Goal: Transaction & Acquisition: Purchase product/service

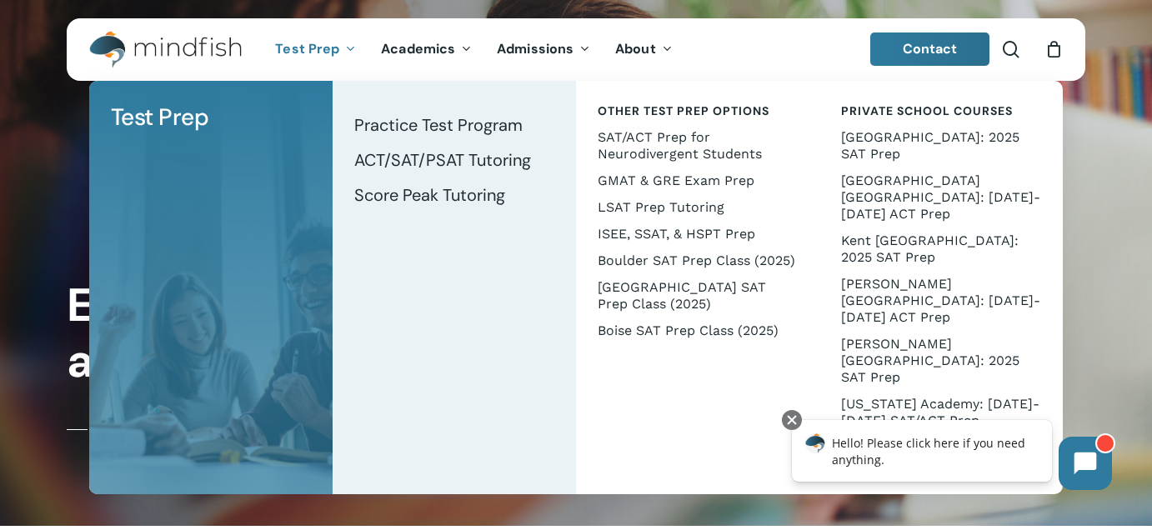
scroll to position [2, 0]
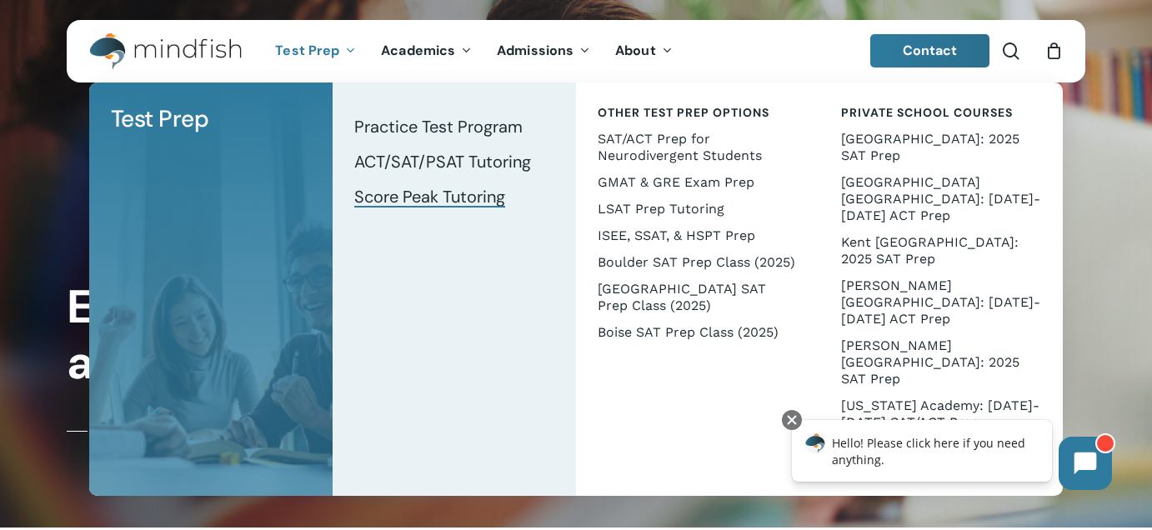
click at [412, 193] on span "Score Peak Tutoring" at bounding box center [429, 197] width 151 height 22
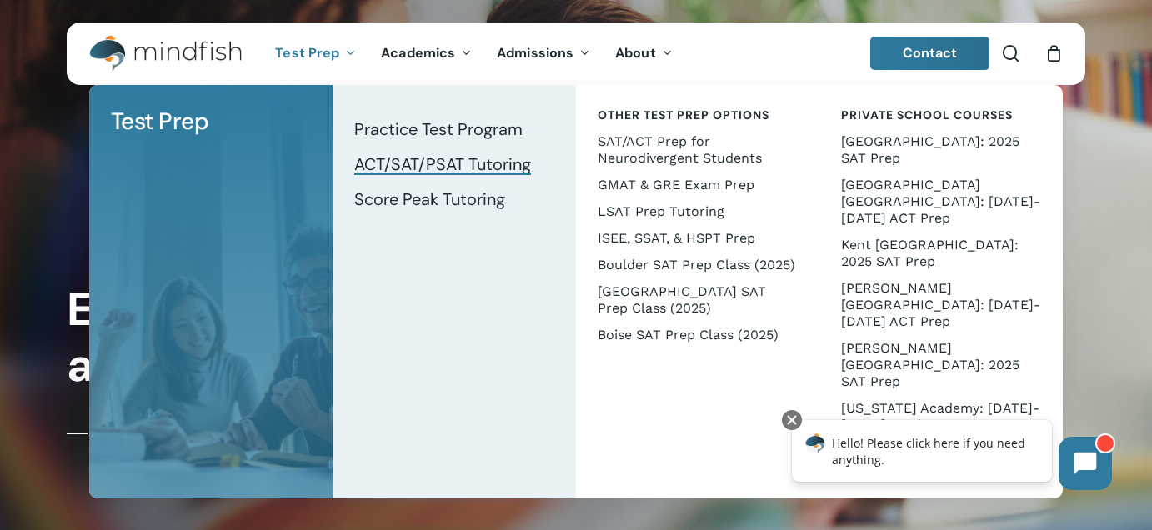
click at [390, 162] on span "ACT/SAT/PSAT Tutoring" at bounding box center [442, 164] width 177 height 22
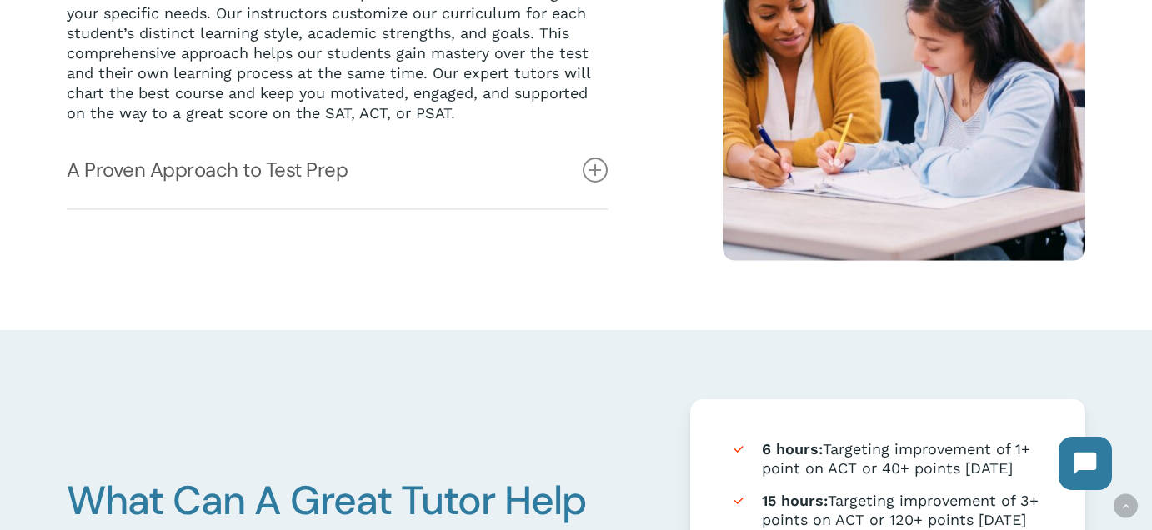
scroll to position [582, 0]
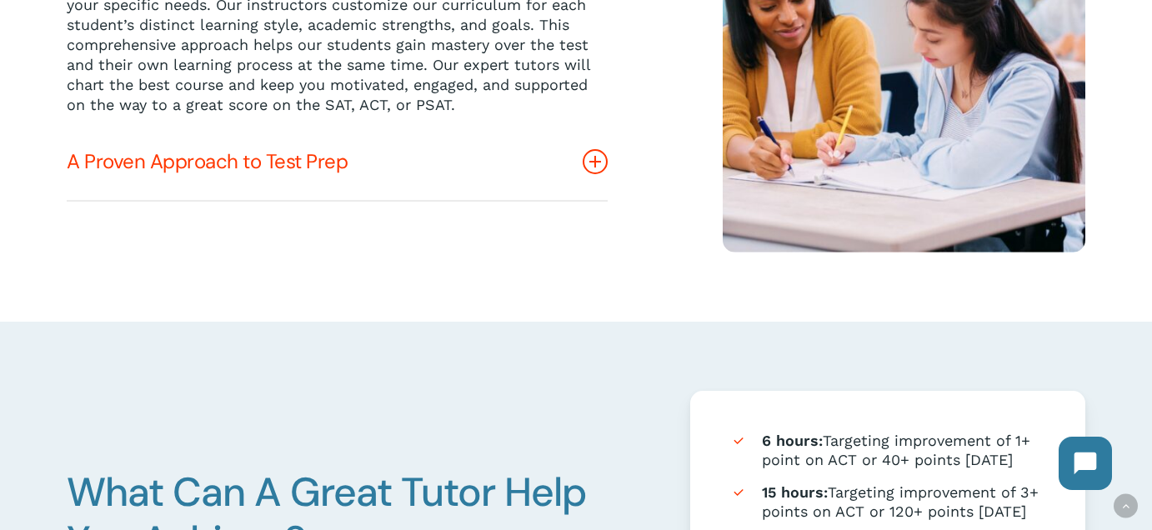
click at [307, 163] on link "A Proven Approach to Test Prep" at bounding box center [337, 161] width 541 height 77
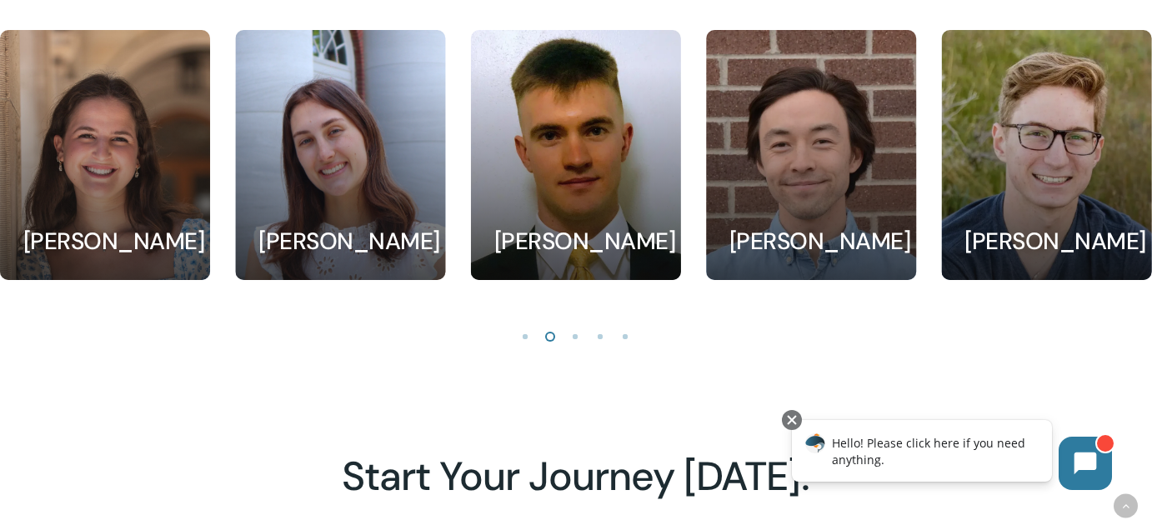
scroll to position [1705, 0]
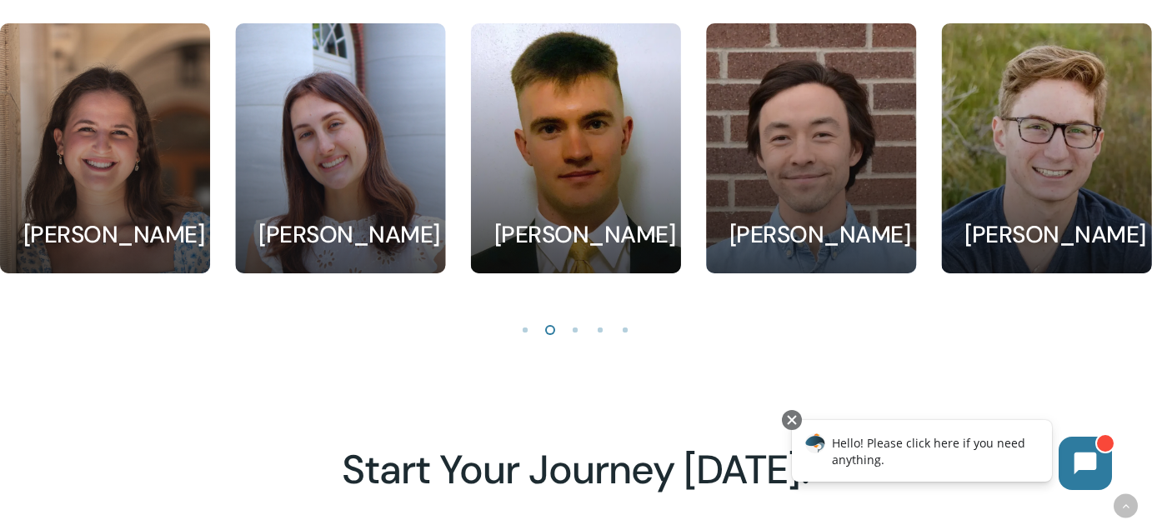
click at [527, 342] on li "Page dot 1" at bounding box center [525, 329] width 25 height 25
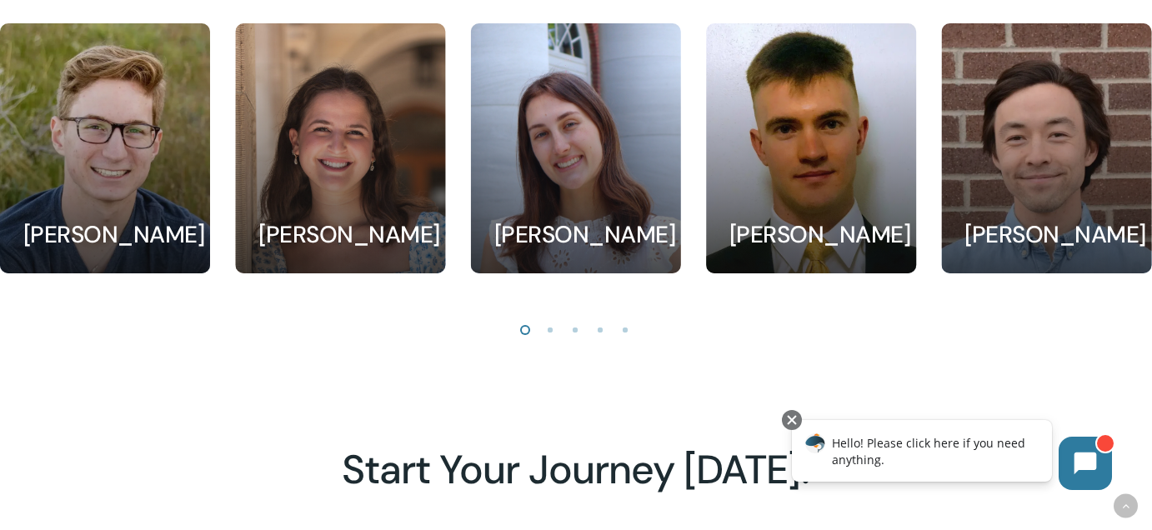
click at [573, 342] on li "Page dot 3" at bounding box center [575, 329] width 25 height 25
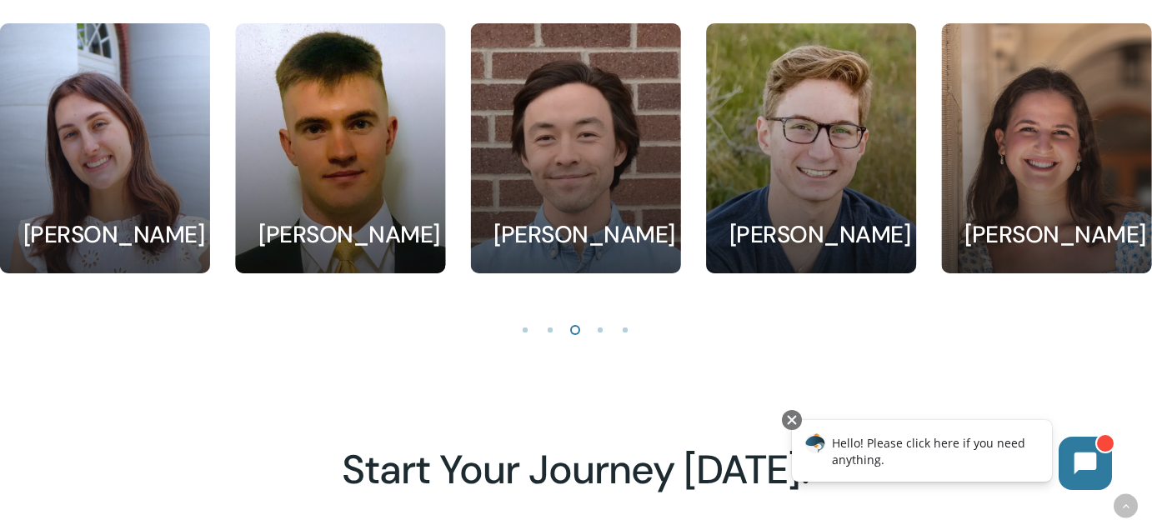
click at [601, 342] on li "Page dot 4" at bounding box center [600, 329] width 25 height 25
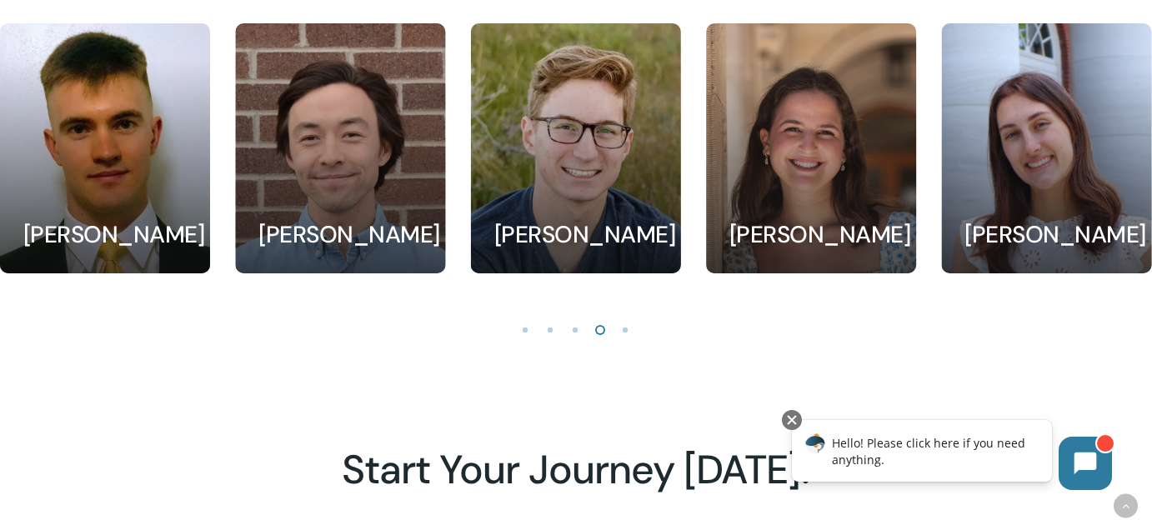
click at [622, 342] on li "Page dot 5" at bounding box center [625, 329] width 25 height 25
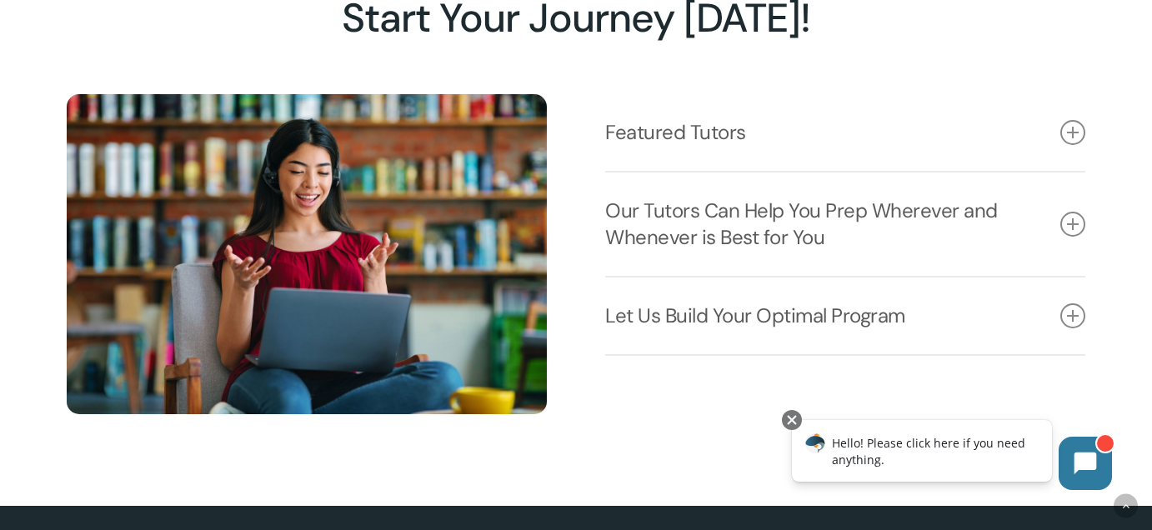
scroll to position [2166, 0]
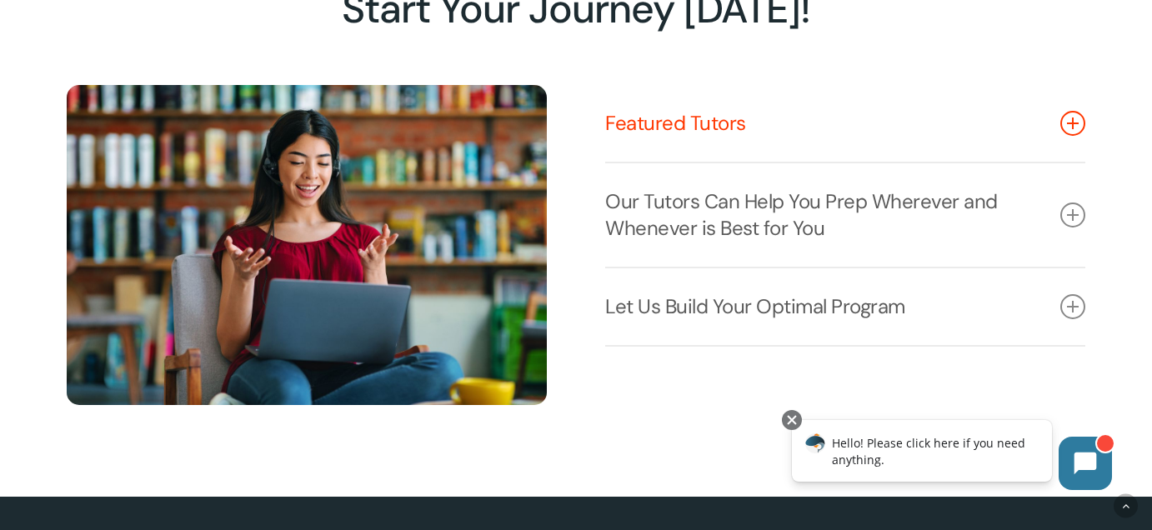
click at [650, 145] on link "Featured Tutors" at bounding box center [845, 123] width 480 height 77
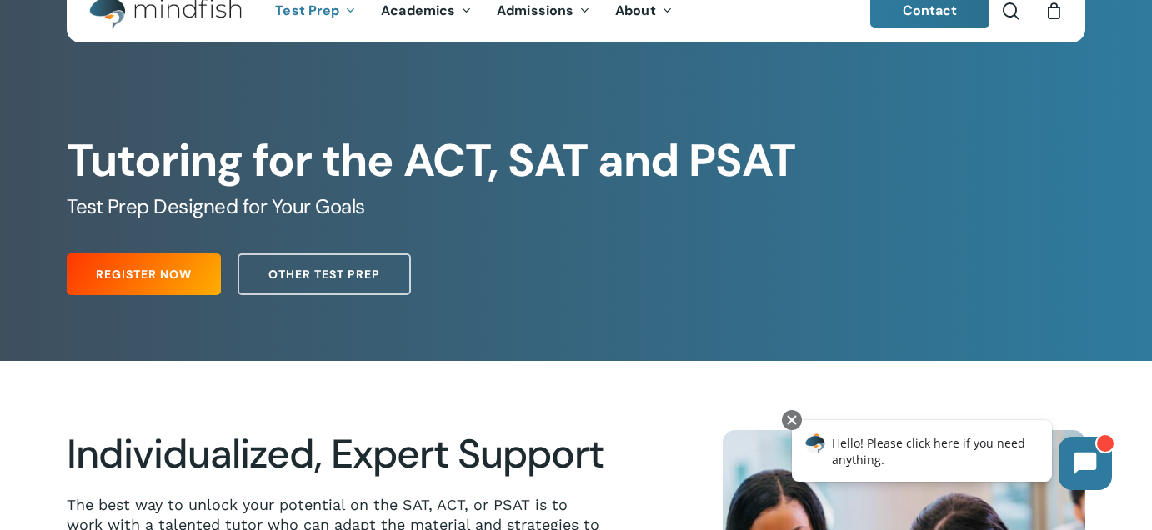
scroll to position [0, 0]
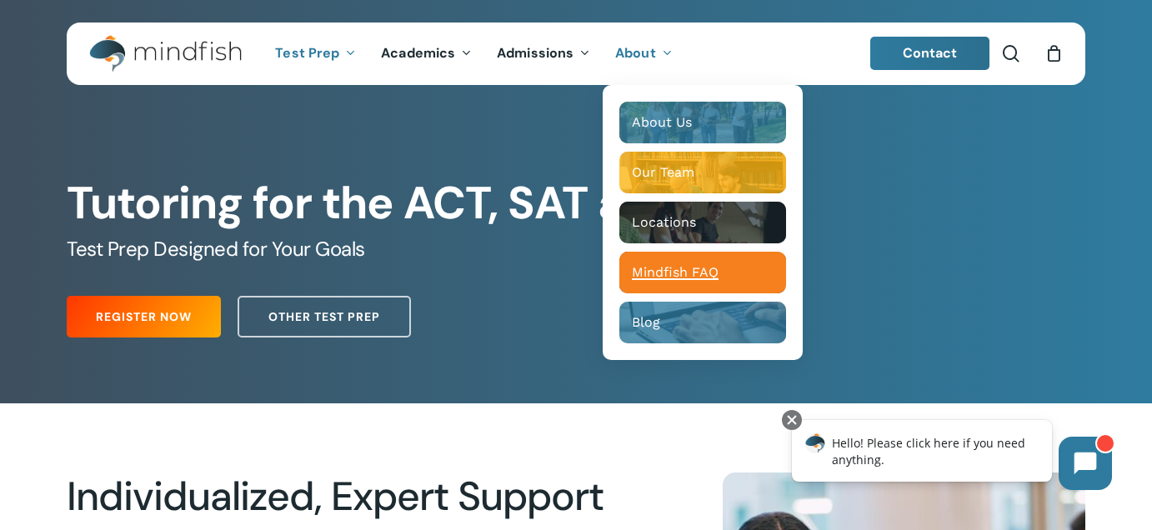
click at [655, 267] on span "Mindfish FAQ" at bounding box center [675, 272] width 87 height 16
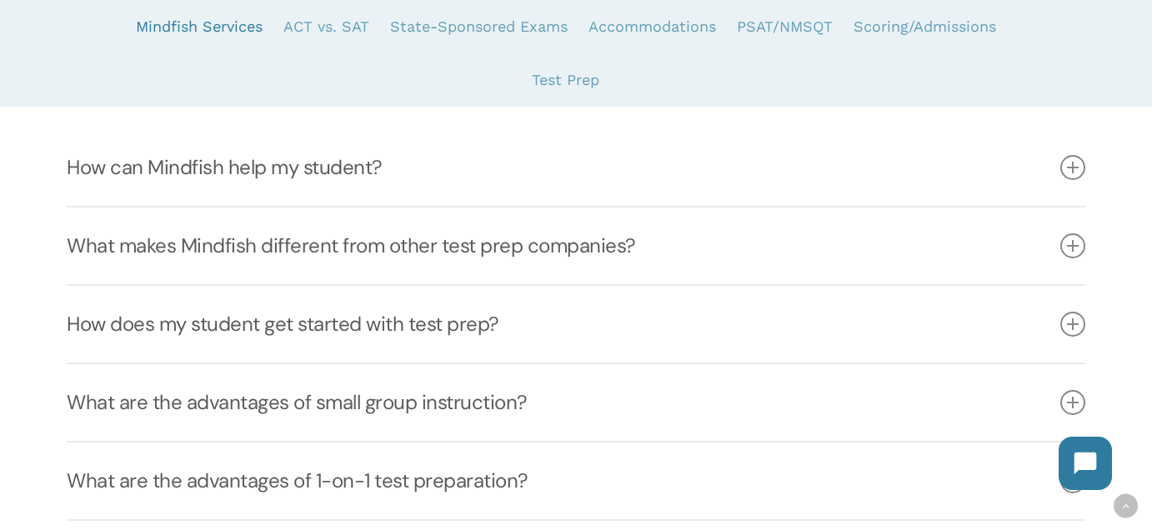
scroll to position [421, 0]
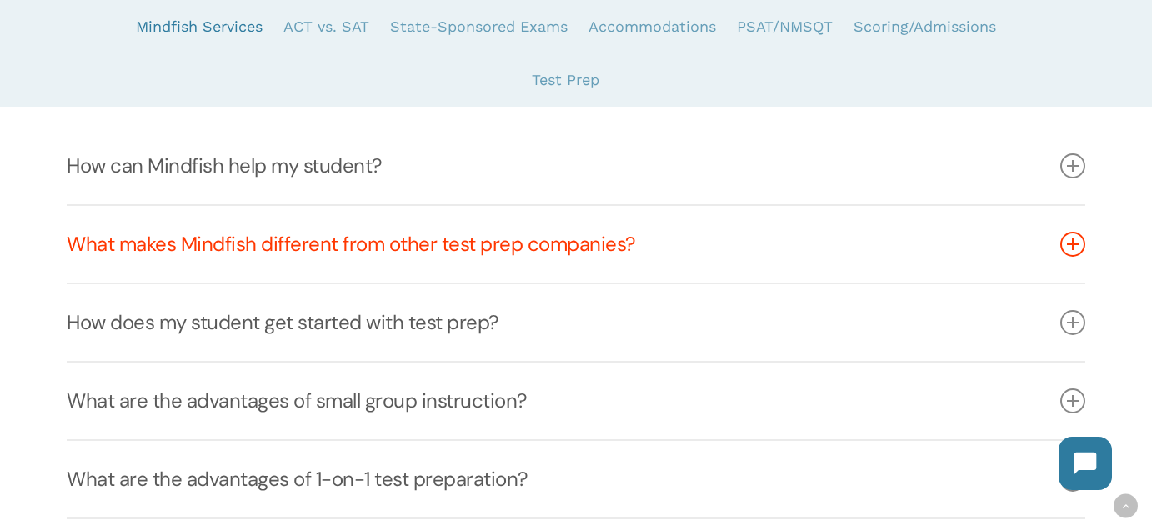
click at [298, 241] on link "What makes Mindfish different from other test prep companies?" at bounding box center [576, 244] width 1018 height 77
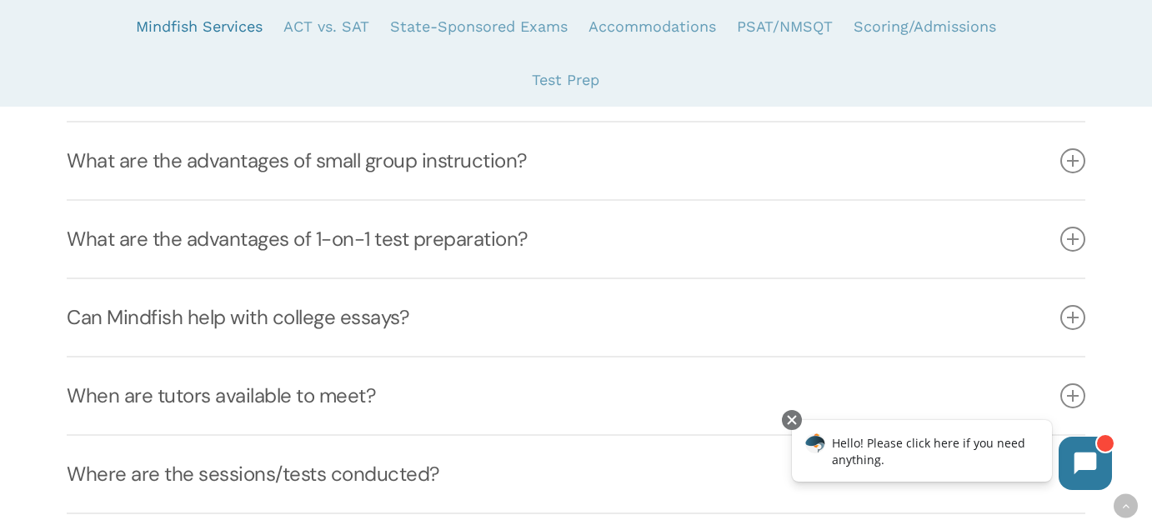
scroll to position [870, 0]
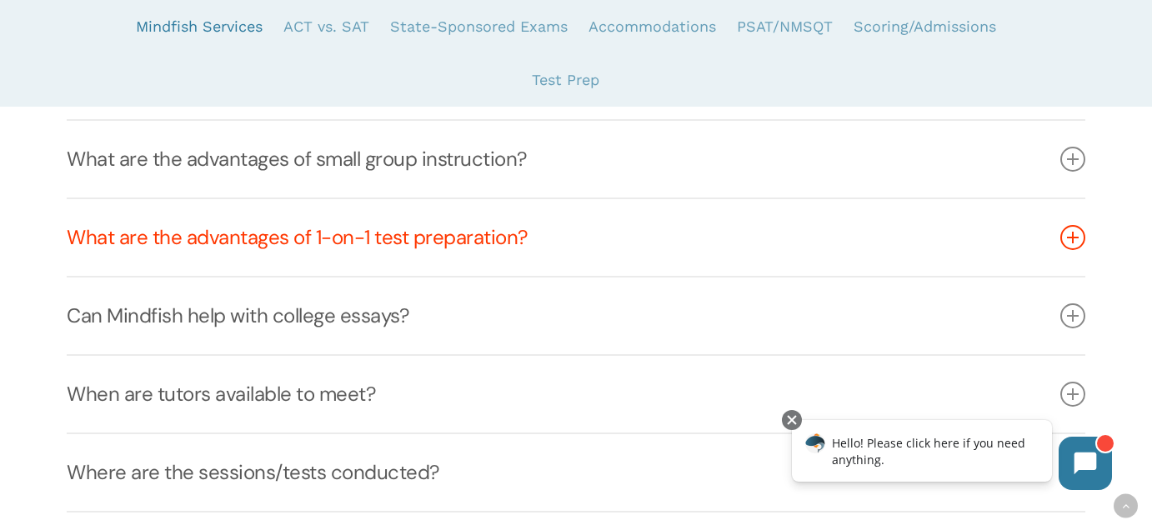
click at [402, 242] on link "What are the advantages of 1-on-1 test preparation?" at bounding box center [576, 237] width 1018 height 77
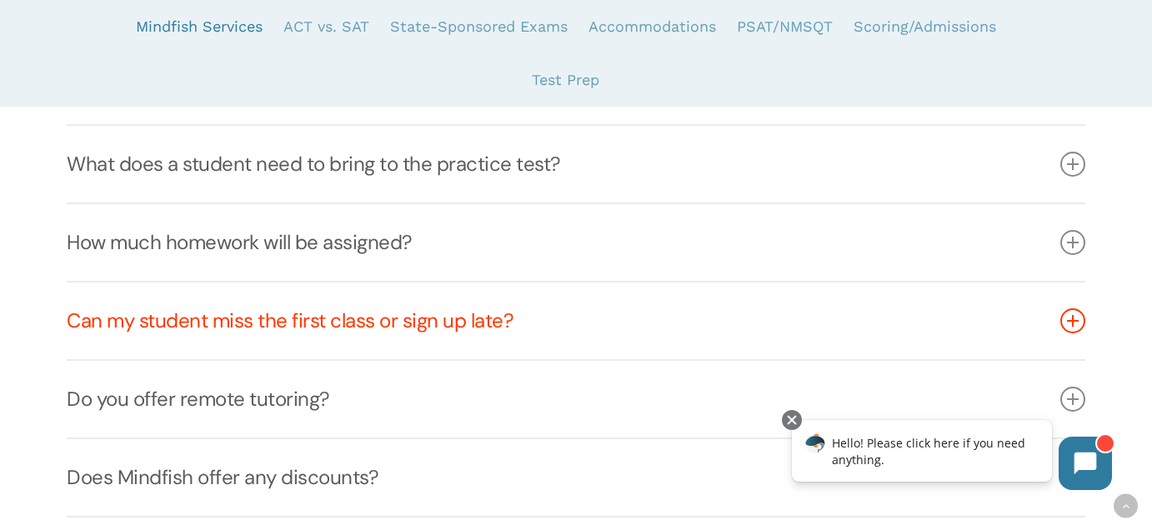
scroll to position [1427, 0]
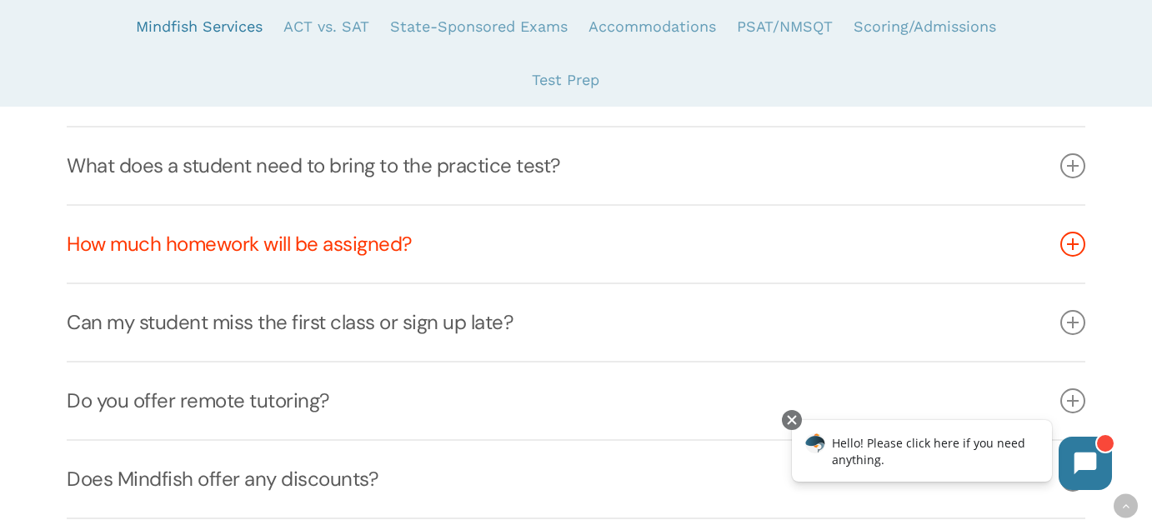
click at [264, 242] on link "How much homework will be assigned?" at bounding box center [576, 244] width 1018 height 77
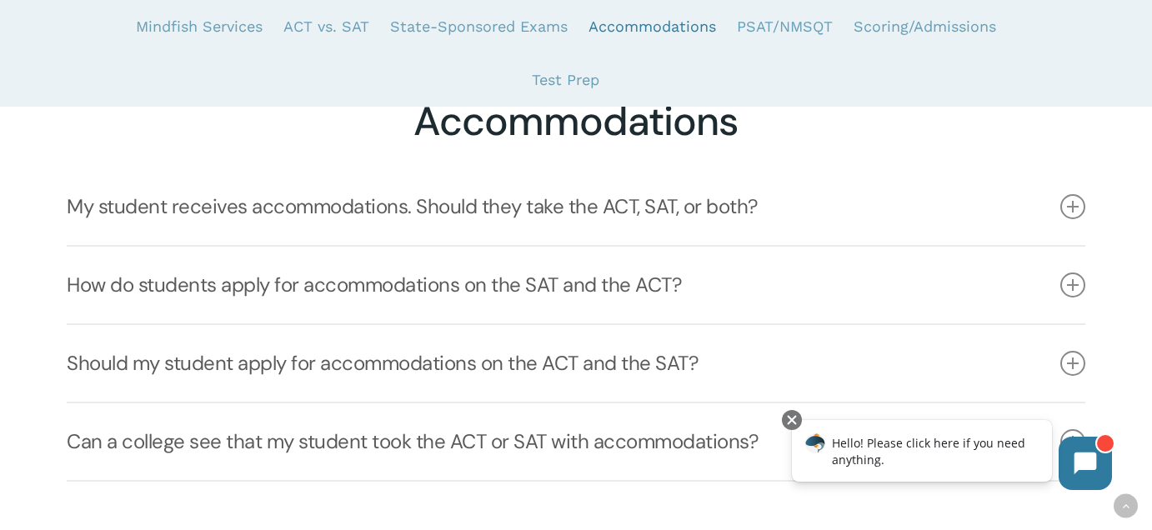
scroll to position [3282, 0]
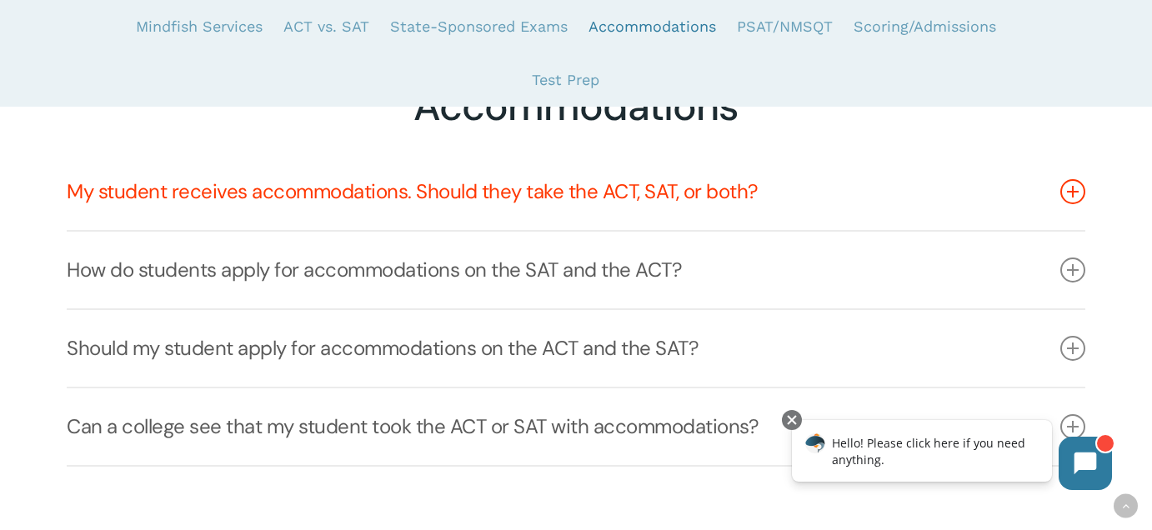
click at [412, 190] on link "My student receives accommodations. Should they take the ACT, SAT, or both?" at bounding box center [576, 191] width 1018 height 77
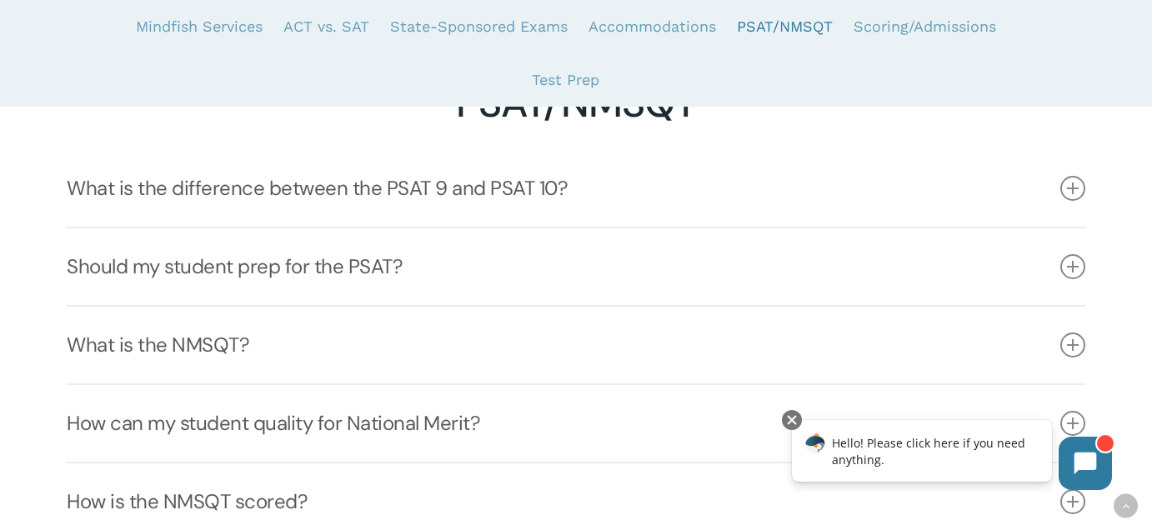
scroll to position [3893, 0]
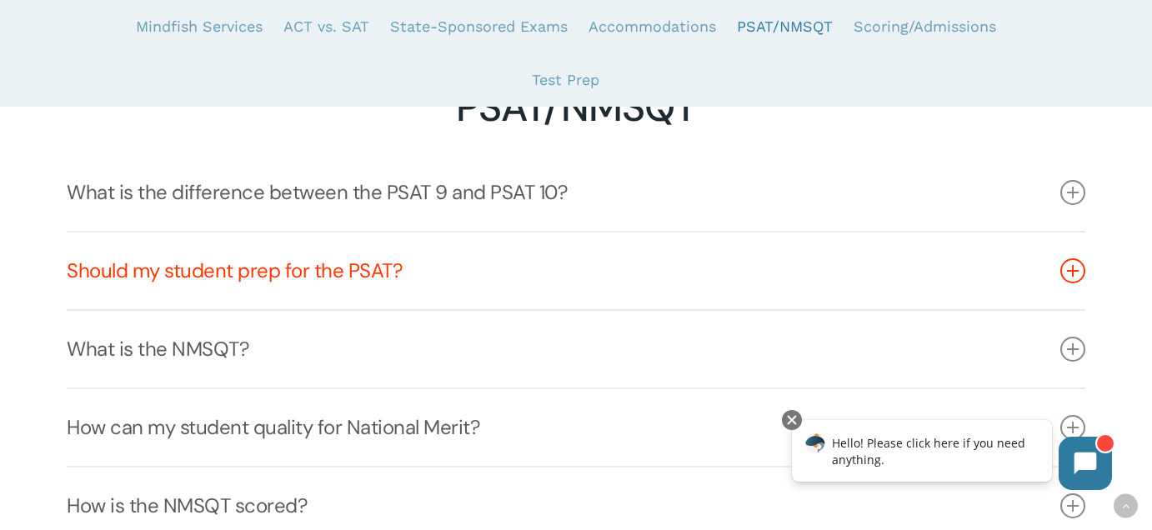
click at [362, 274] on link "Should my student prep for the PSAT?" at bounding box center [576, 270] width 1018 height 77
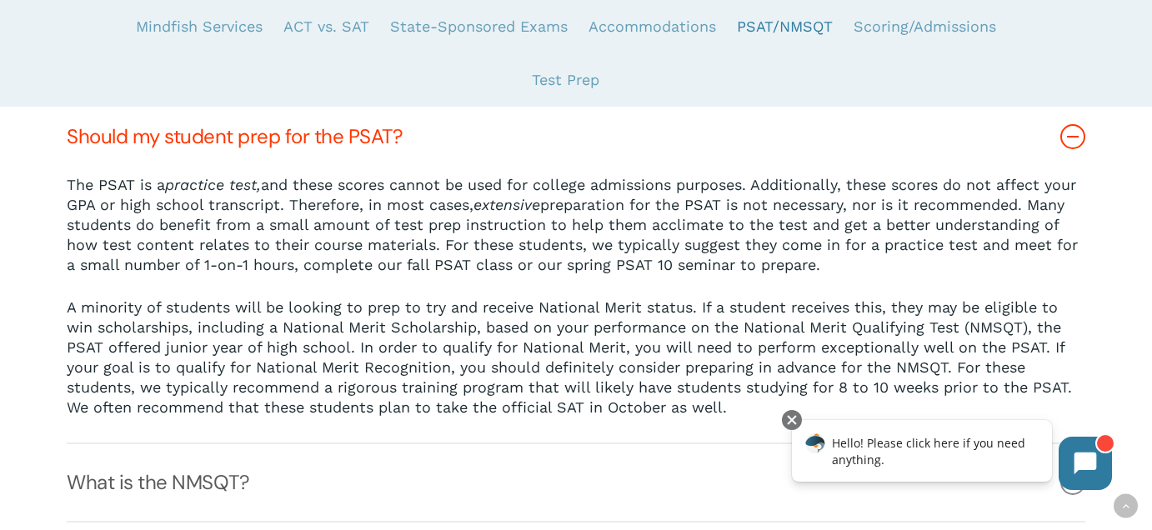
scroll to position [4029, 0]
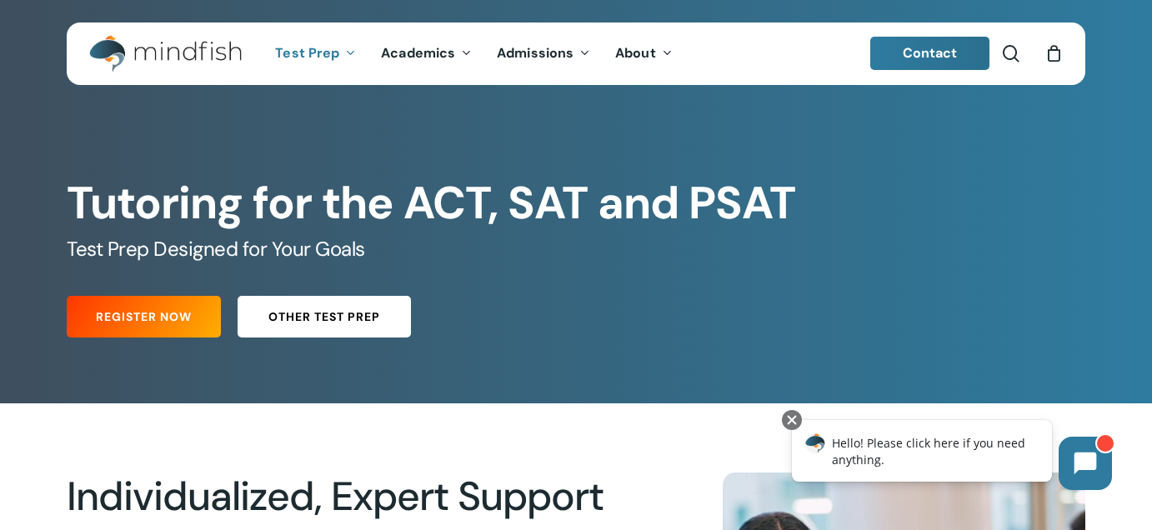
click at [289, 321] on span "Other Test Prep" at bounding box center [324, 316] width 112 height 17
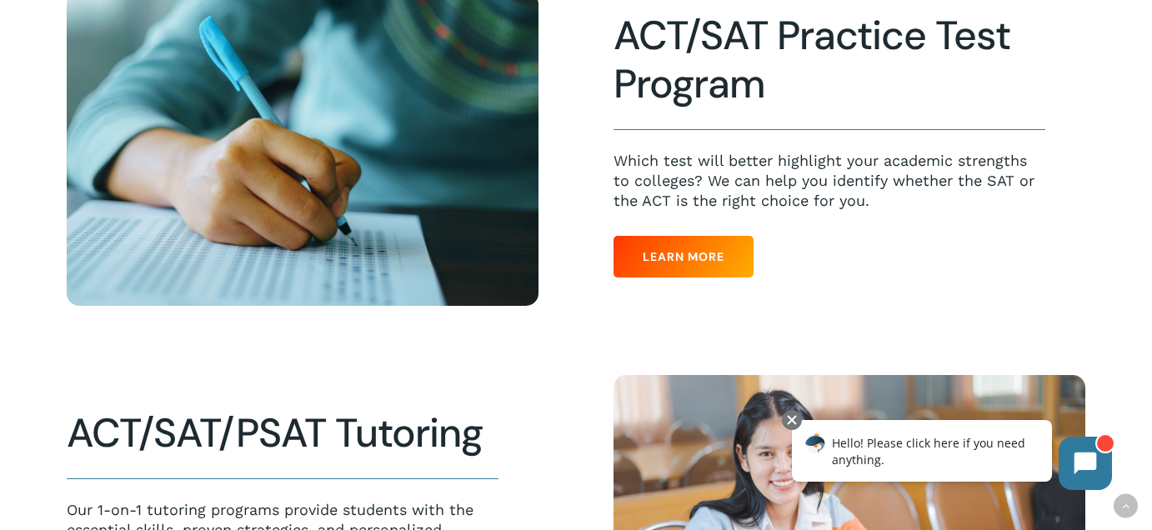
scroll to position [437, 0]
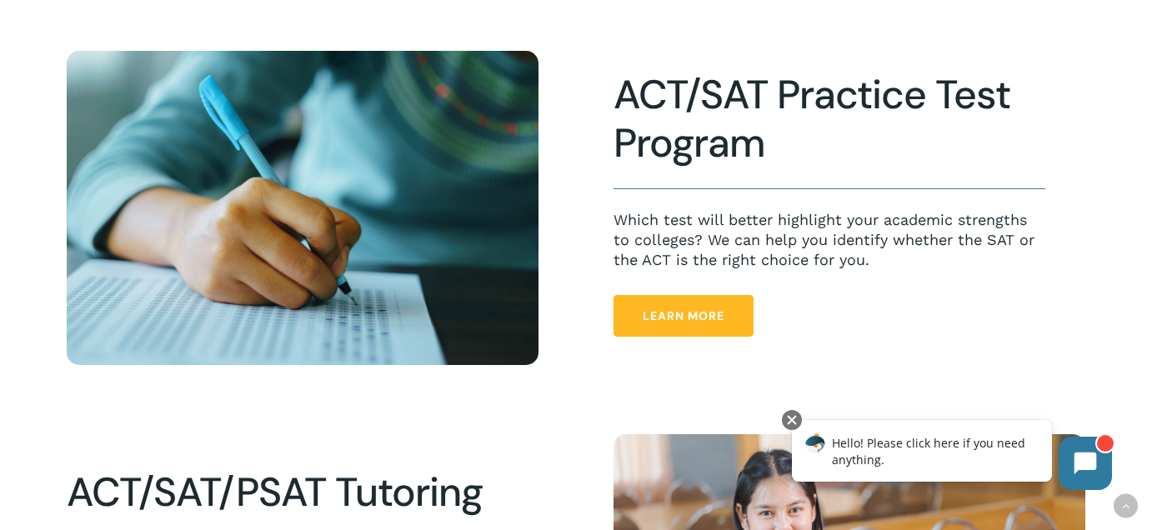
click at [705, 324] on link "Learn More" at bounding box center [683, 316] width 140 height 42
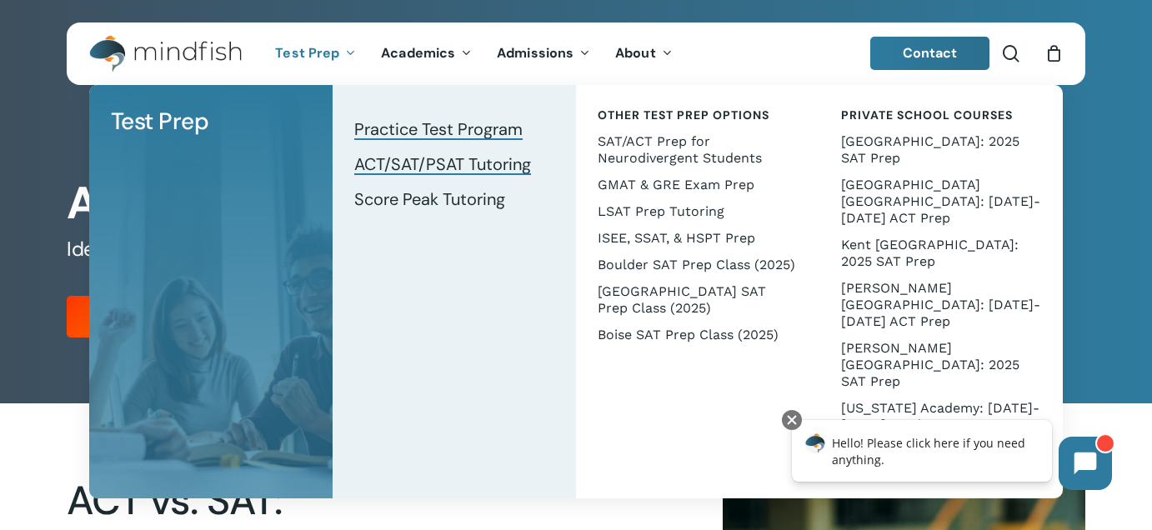
click at [465, 167] on span "ACT/SAT/PSAT Tutoring" at bounding box center [442, 164] width 177 height 22
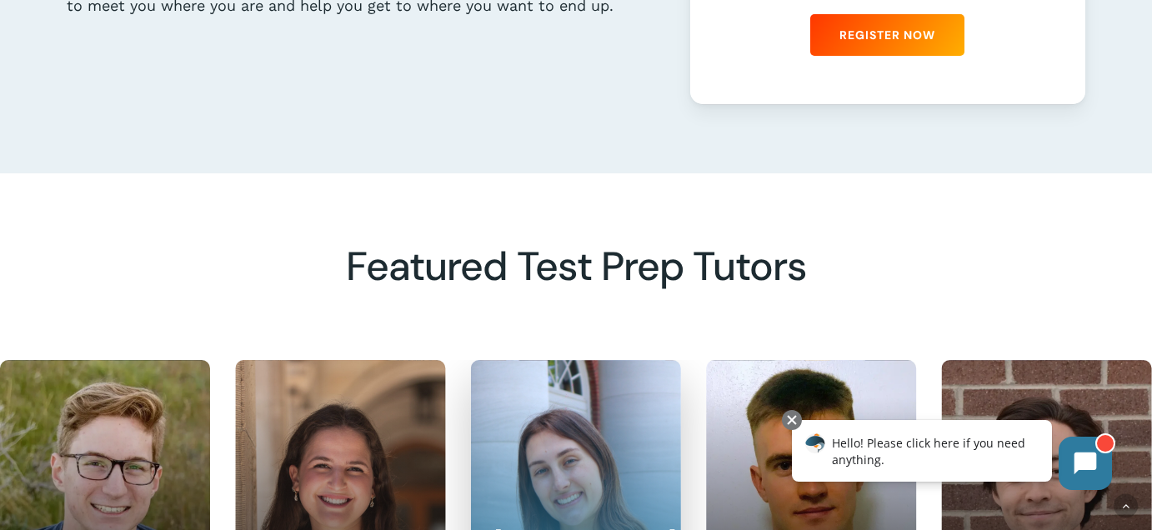
scroll to position [1138, 0]
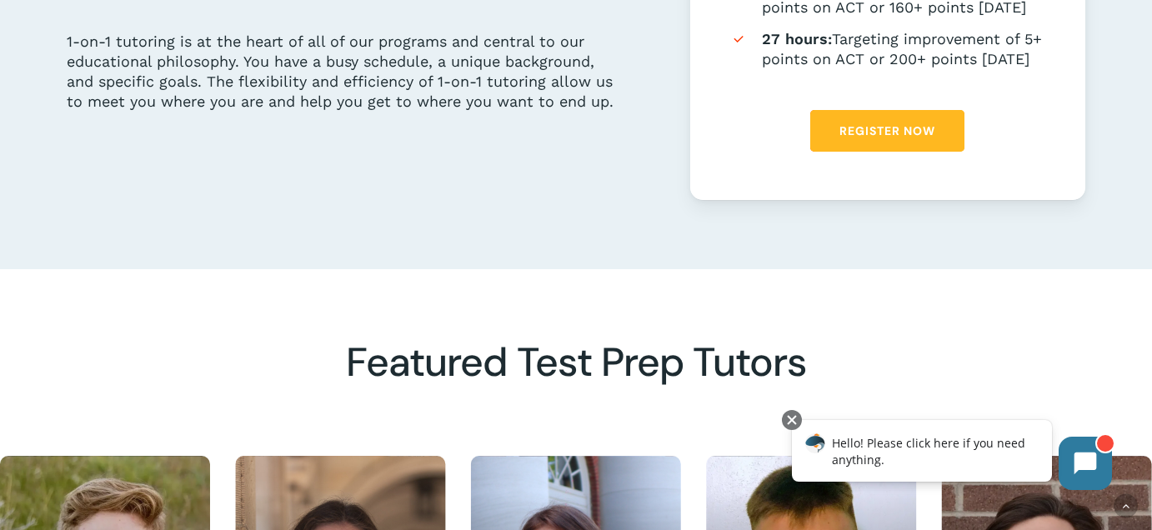
click at [875, 139] on span "Register Now" at bounding box center [887, 130] width 96 height 17
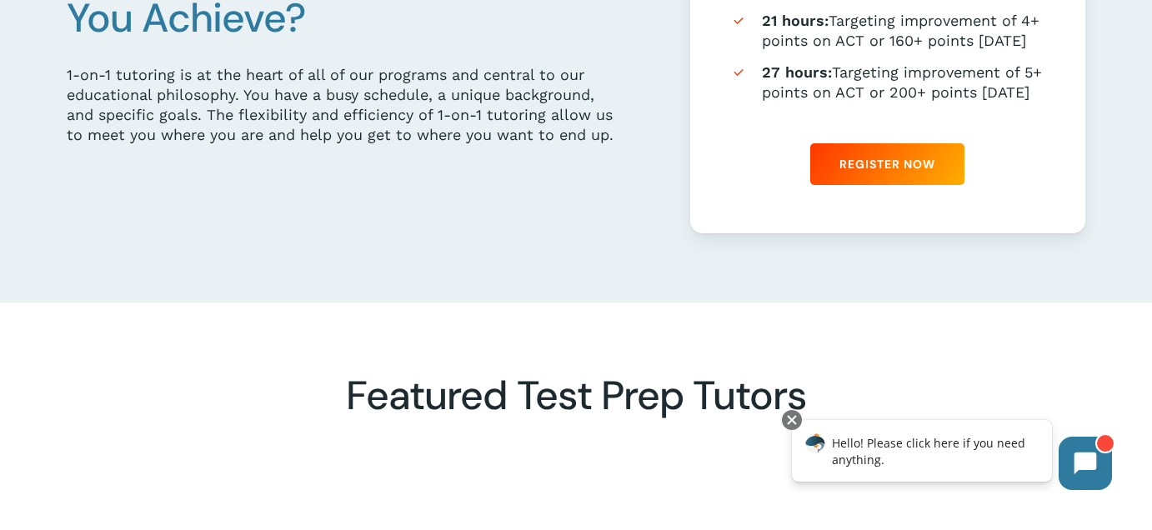
scroll to position [1110, 0]
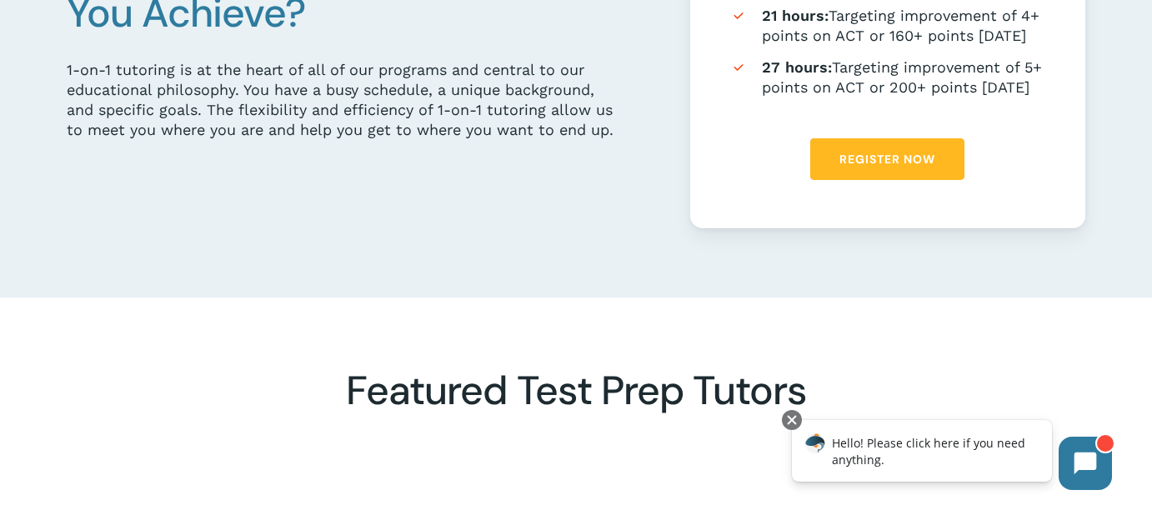
click at [867, 167] on span "Register Now" at bounding box center [887, 159] width 96 height 17
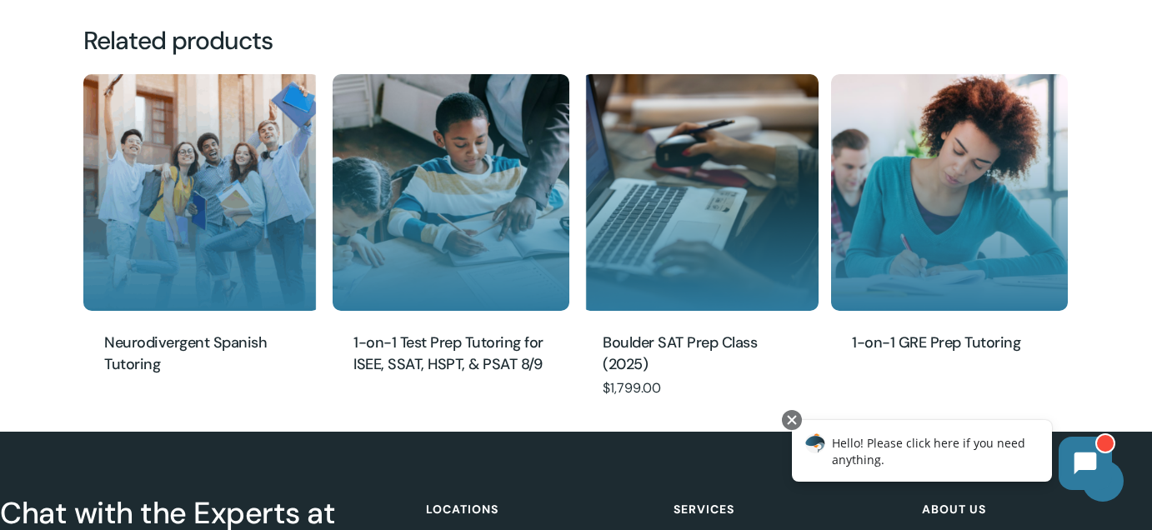
scroll to position [1853, 0]
